Goal: Information Seeking & Learning: Learn about a topic

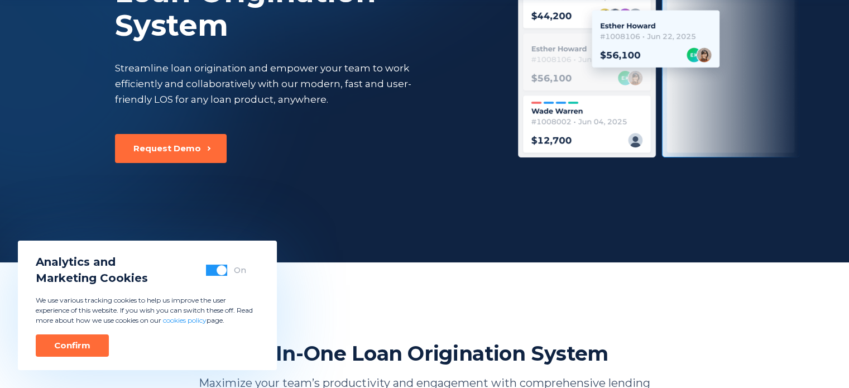
scroll to position [163, 0]
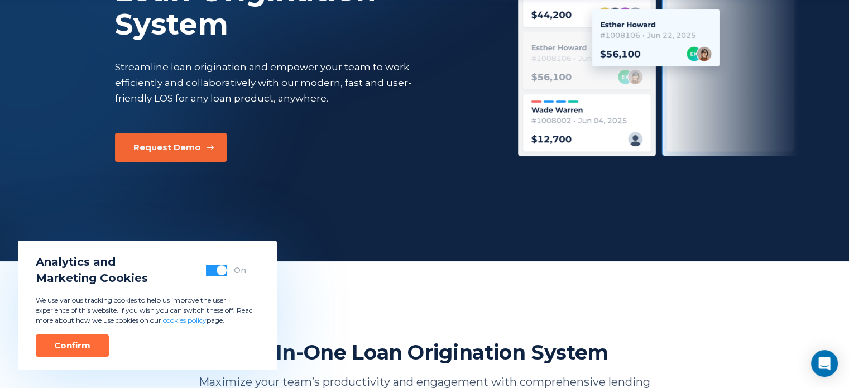
click at [195, 150] on div "Request Demo" at bounding box center [167, 147] width 68 height 11
click at [107, 350] on button "Confirm" at bounding box center [72, 345] width 73 height 22
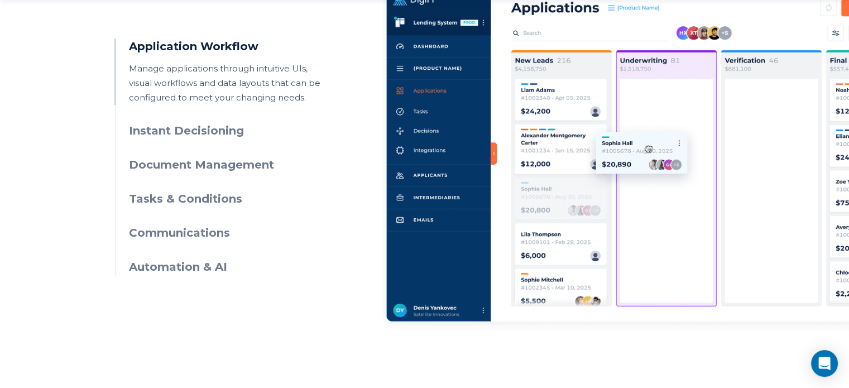
scroll to position [609, 0]
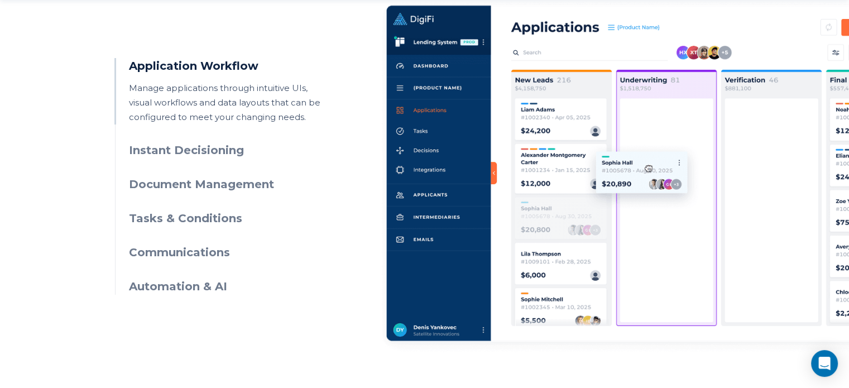
scroll to position [591, 0]
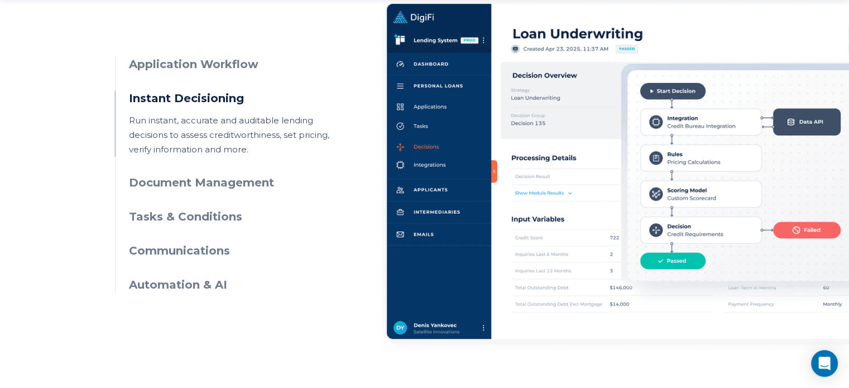
click at [251, 180] on h3 "Document Management" at bounding box center [230, 183] width 203 height 16
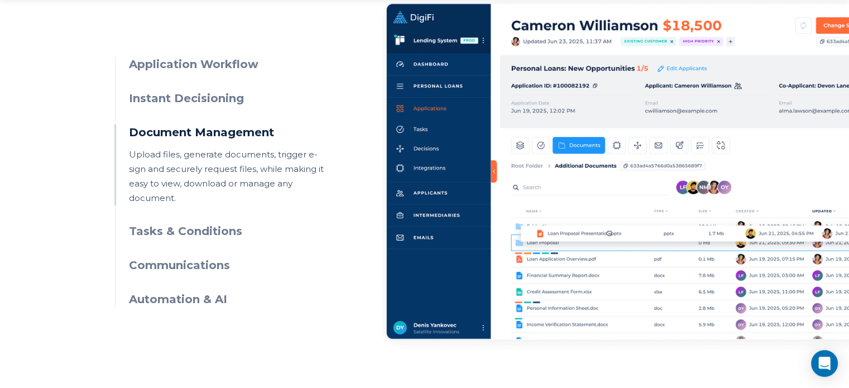
click at [216, 230] on ul "Application Workflow Manage applications through intuitive UIs, visual workflow…" at bounding box center [223, 181] width 217 height 251
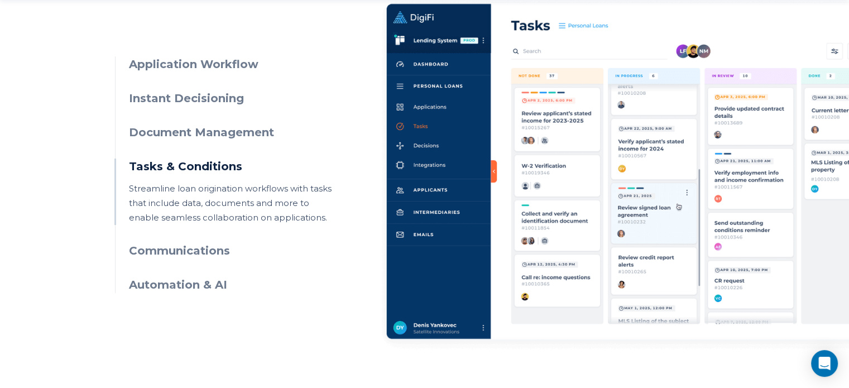
click at [224, 260] on ul "Application Workflow Manage applications through intuitive UIs, visual workflow…" at bounding box center [223, 174] width 217 height 237
click at [217, 256] on h3 "Communications" at bounding box center [230, 251] width 203 height 16
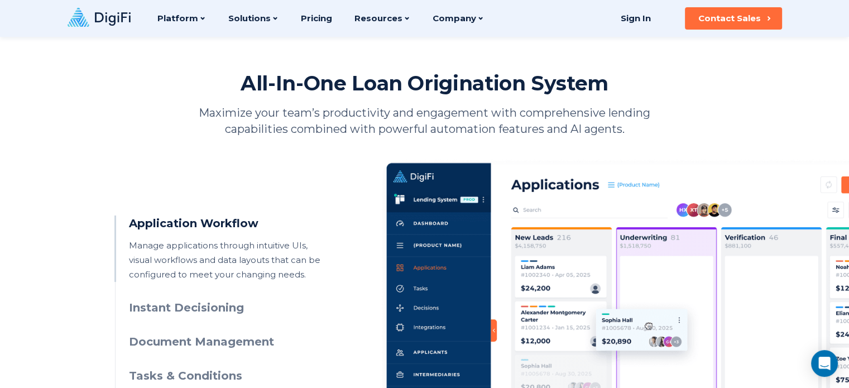
scroll to position [426, 0]
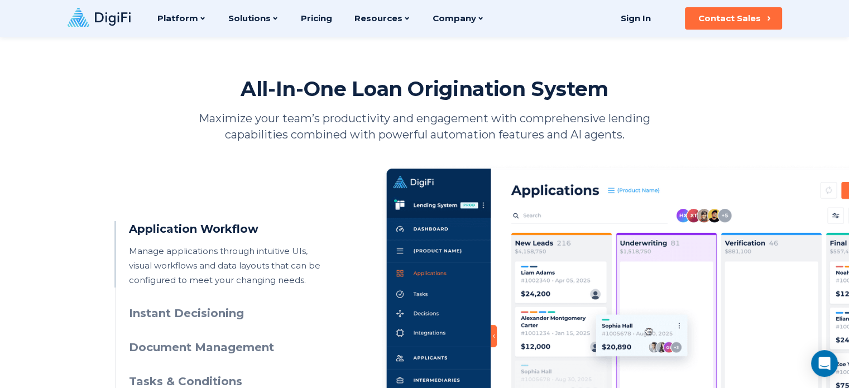
click at [205, 231] on h3 "Application Workflow" at bounding box center [230, 229] width 203 height 16
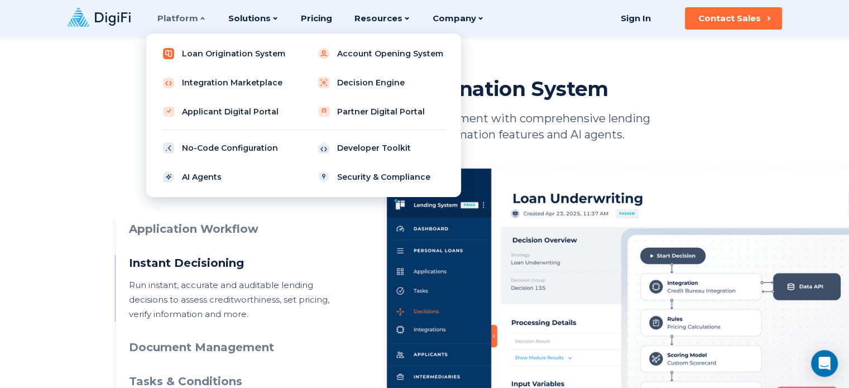
click at [198, 57] on link "Loan Origination System" at bounding box center [226, 53] width 142 height 22
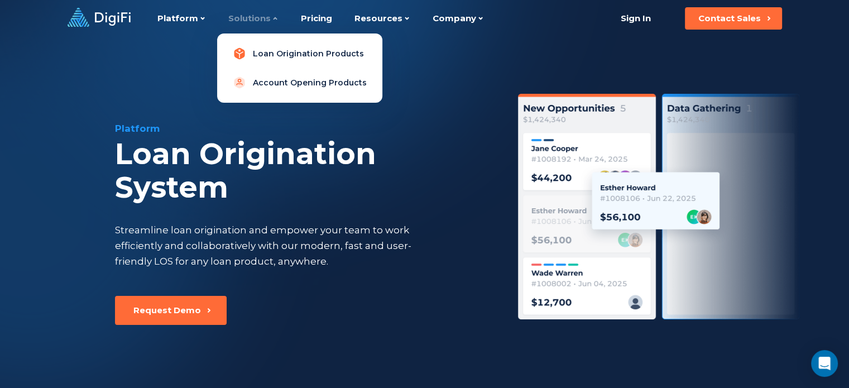
click at [263, 55] on link "Loan Origination Products" at bounding box center [299, 53] width 147 height 22
